Goal: Check status: Check status

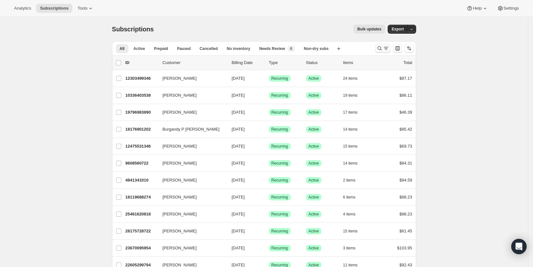
click at [386, 48] on icon "Search and filter results" at bounding box center [386, 48] width 6 height 6
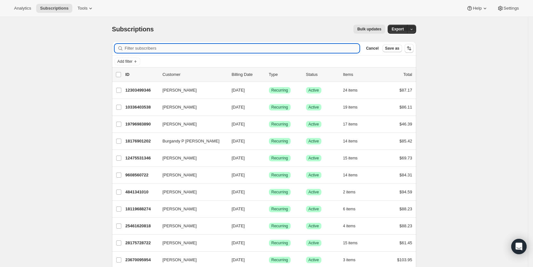
paste input "[EMAIL_ADDRESS][DOMAIN_NAME]"
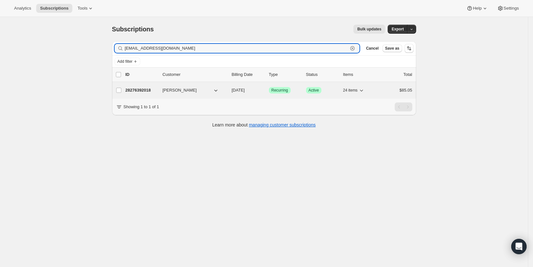
type input "[EMAIL_ADDRESS][DOMAIN_NAME]"
click at [244, 91] on span "[DATE]" at bounding box center [238, 90] width 13 height 5
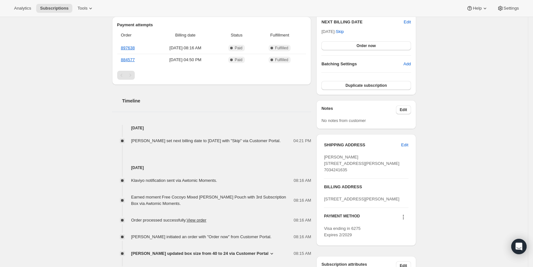
scroll to position [178, 0]
